Goal: Transaction & Acquisition: Obtain resource

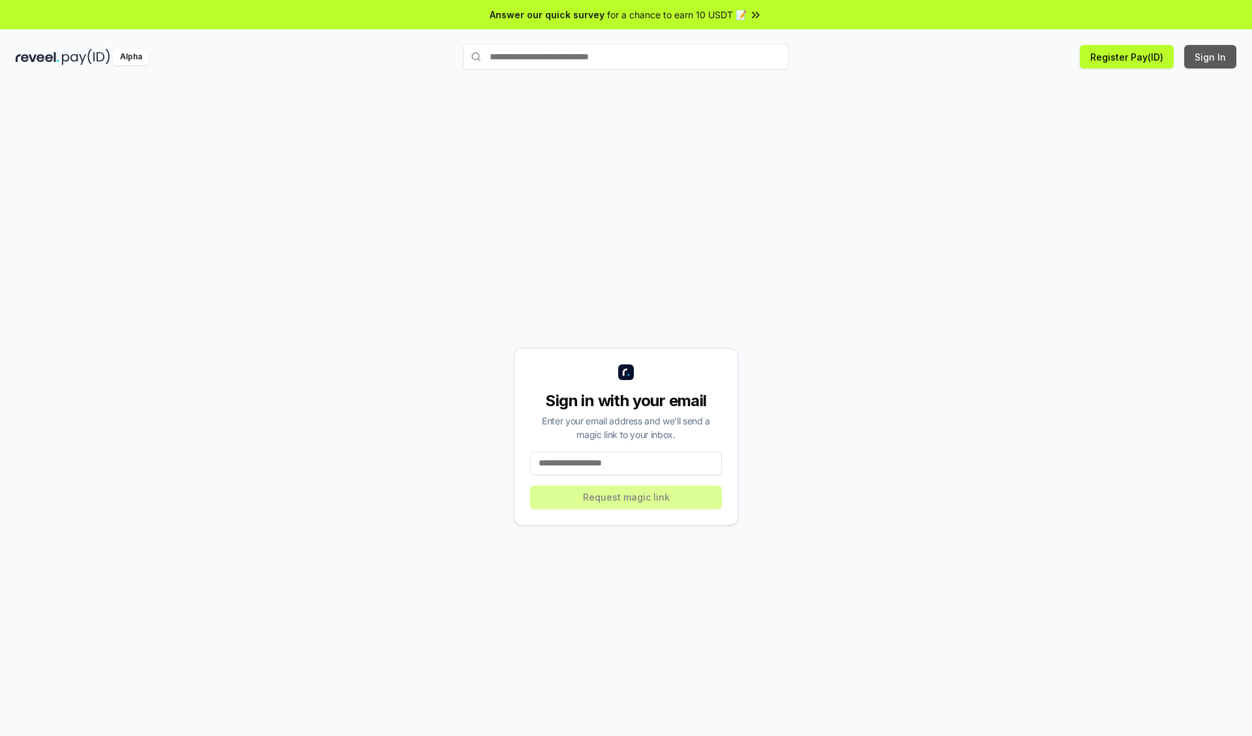
click at [1211, 57] on button "Sign In" at bounding box center [1210, 56] width 52 height 23
type input "**********"
click at [626, 497] on button "Request magic link" at bounding box center [626, 497] width 192 height 23
